Goal: Task Accomplishment & Management: Use online tool/utility

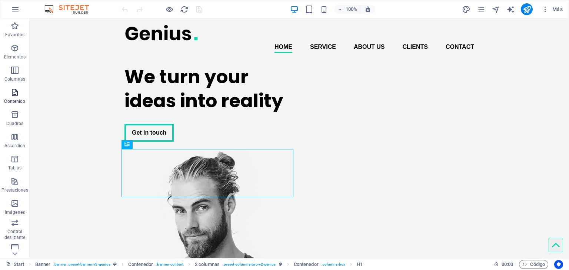
click at [11, 96] on icon "button" at bounding box center [14, 92] width 9 height 9
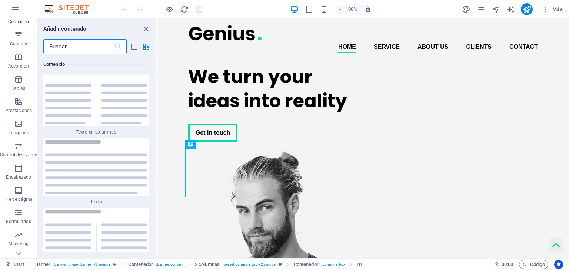
scroll to position [93, 0]
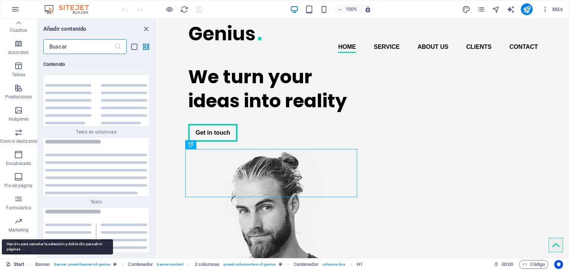
click at [18, 266] on link "Start" at bounding box center [15, 264] width 19 height 9
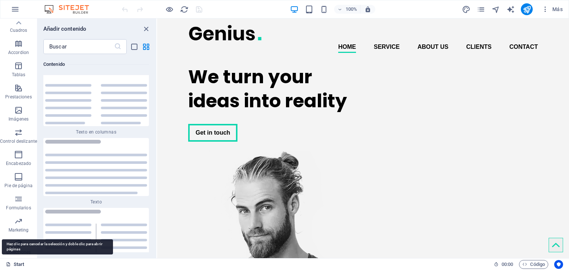
click at [18, 265] on link "Start" at bounding box center [15, 264] width 19 height 9
click at [18, 264] on link "Start" at bounding box center [15, 264] width 19 height 9
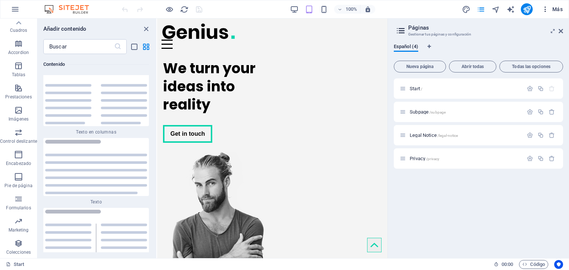
click at [550, 11] on span "Más" at bounding box center [551, 9] width 21 height 7
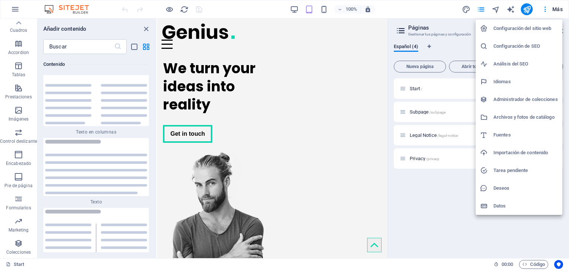
click at [16, 9] on div at bounding box center [284, 135] width 569 height 270
